Goal: Transaction & Acquisition: Purchase product/service

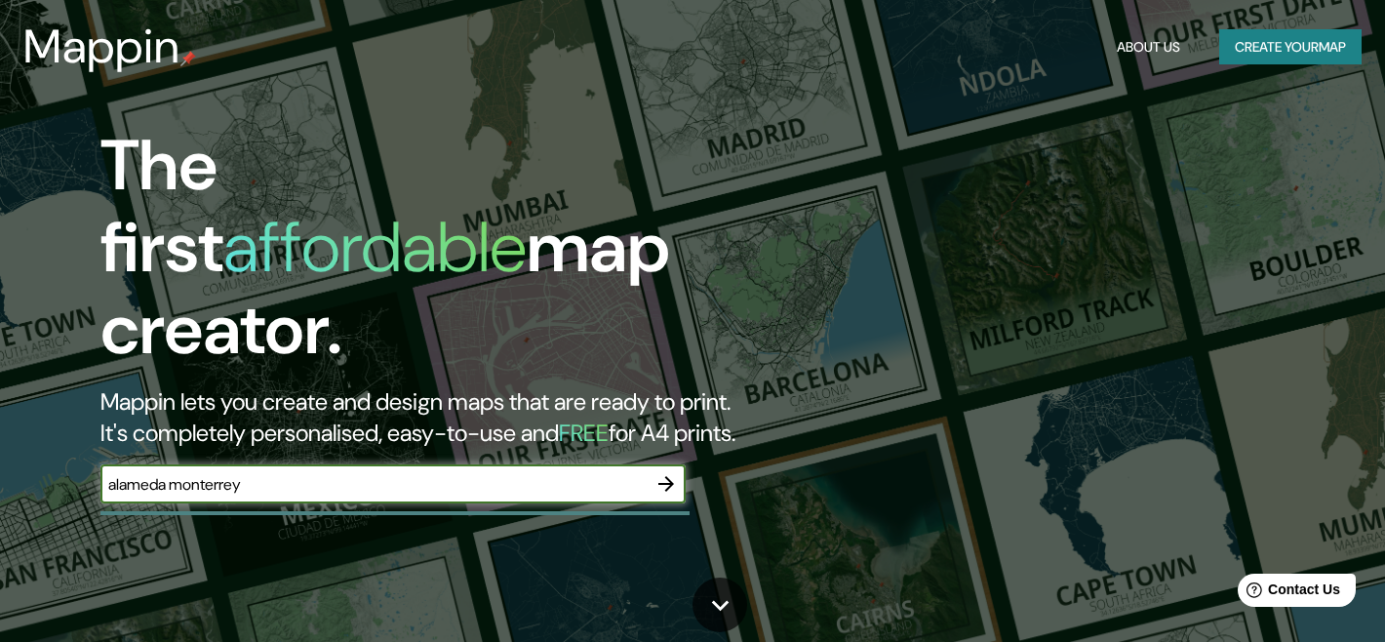
type input "alameda monterrey"
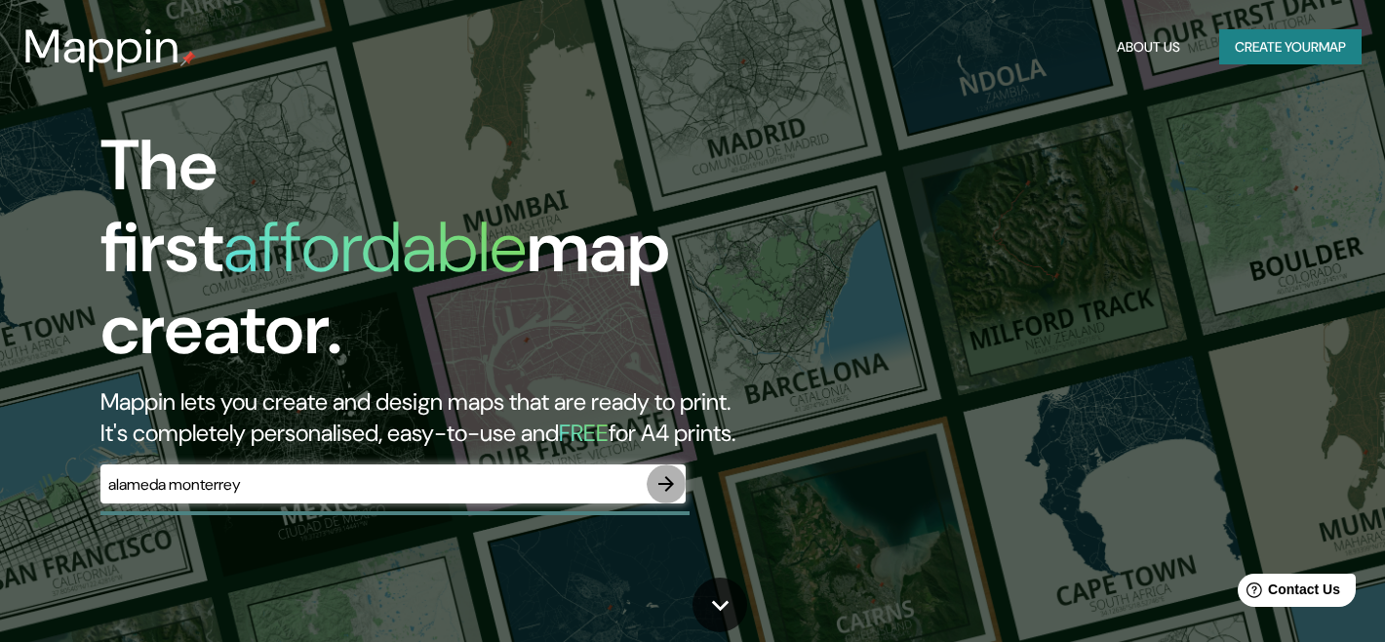
click at [666, 472] on icon "button" at bounding box center [665, 483] width 23 height 23
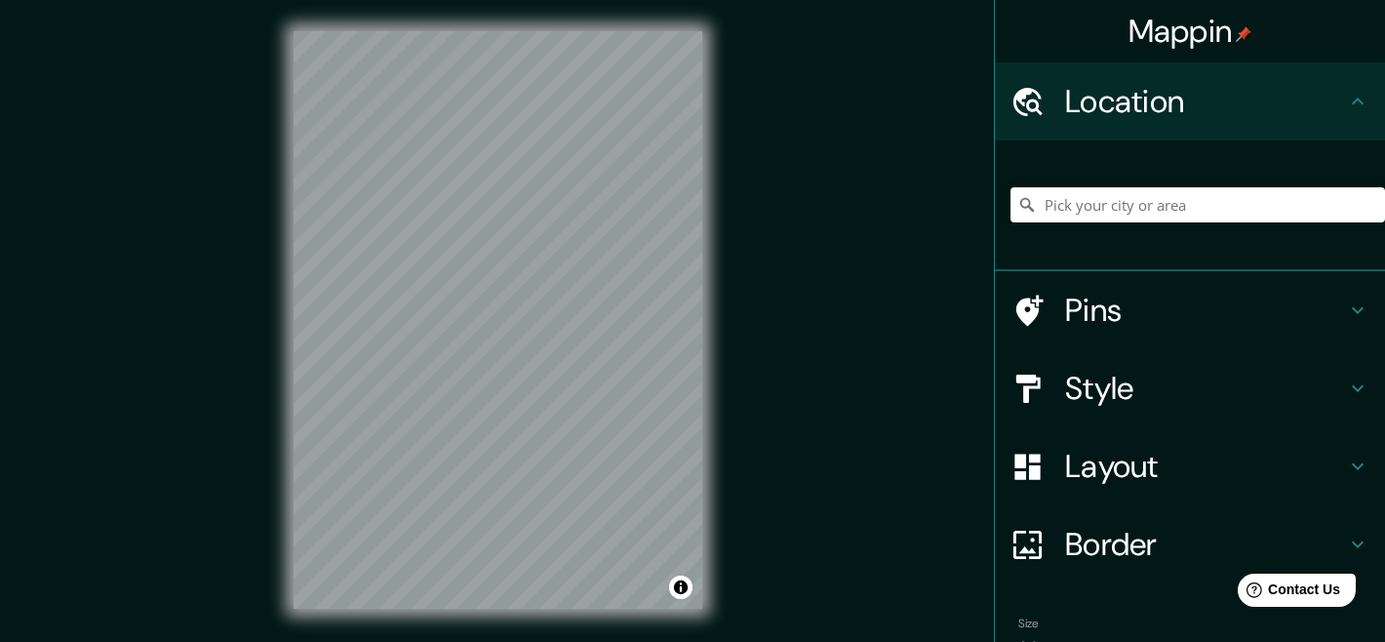
click at [1104, 218] on input "Pick your city or area" at bounding box center [1197, 204] width 374 height 35
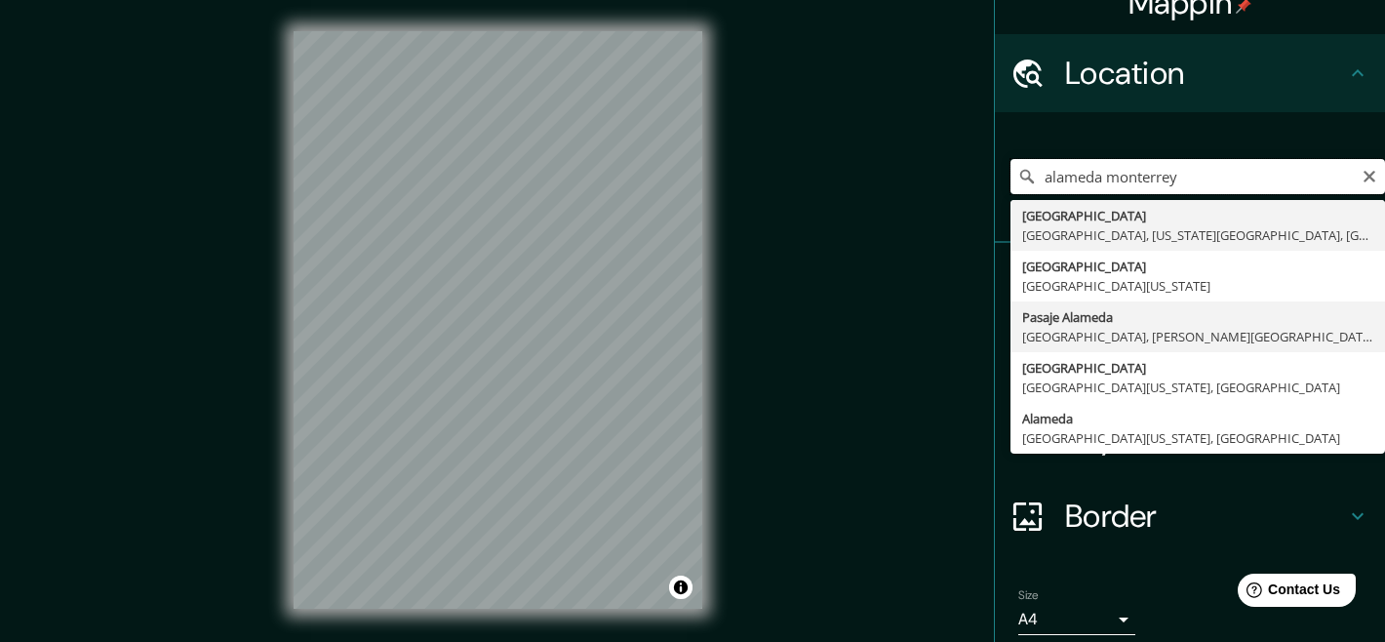
scroll to position [26, 0]
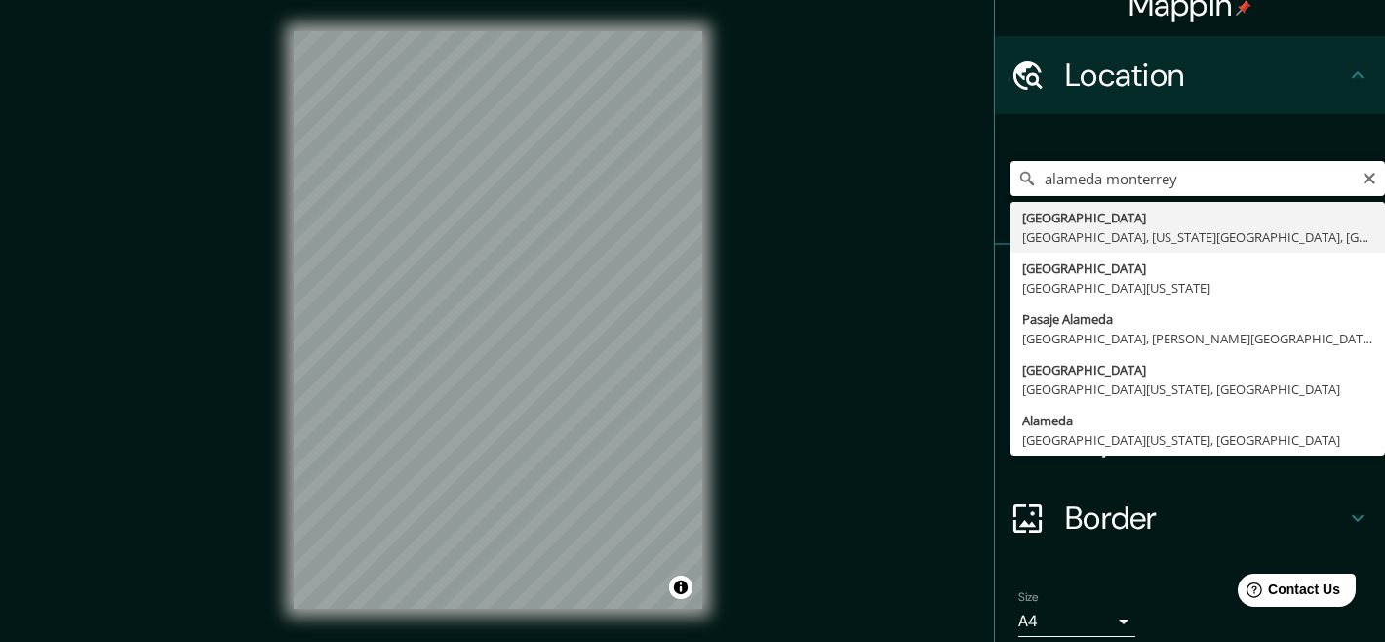
click at [1091, 174] on input "alameda monterrey" at bounding box center [1197, 178] width 374 height 35
paste input "[GEOGRAPHIC_DATA]"
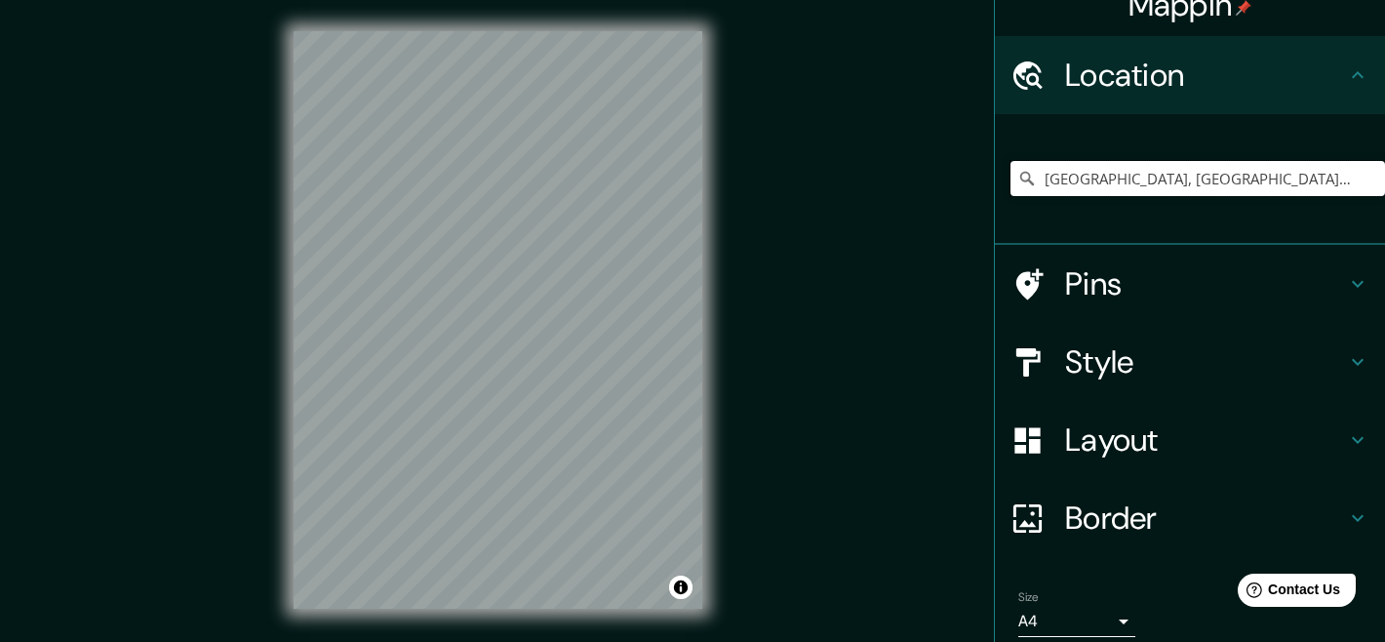
type input "[GEOGRAPHIC_DATA], [GEOGRAPHIC_DATA][PERSON_NAME]"
